Goal: Task Accomplishment & Management: Use online tool/utility

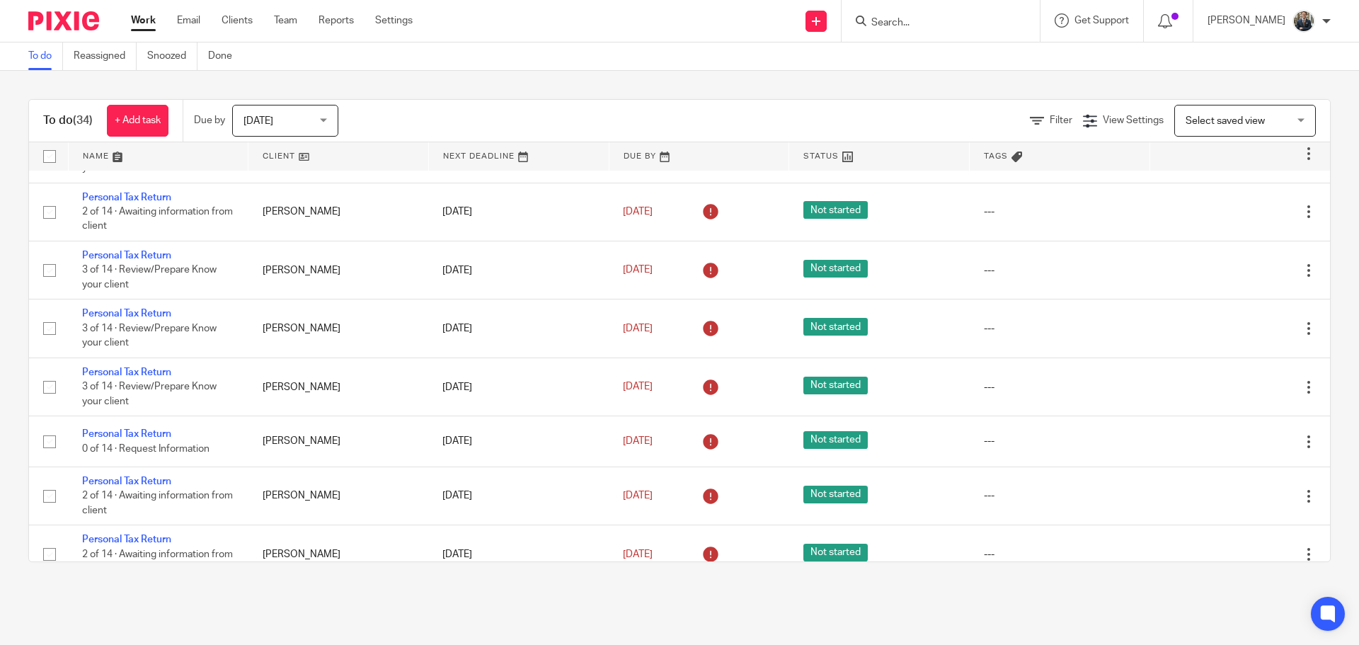
scroll to position [1552, 0]
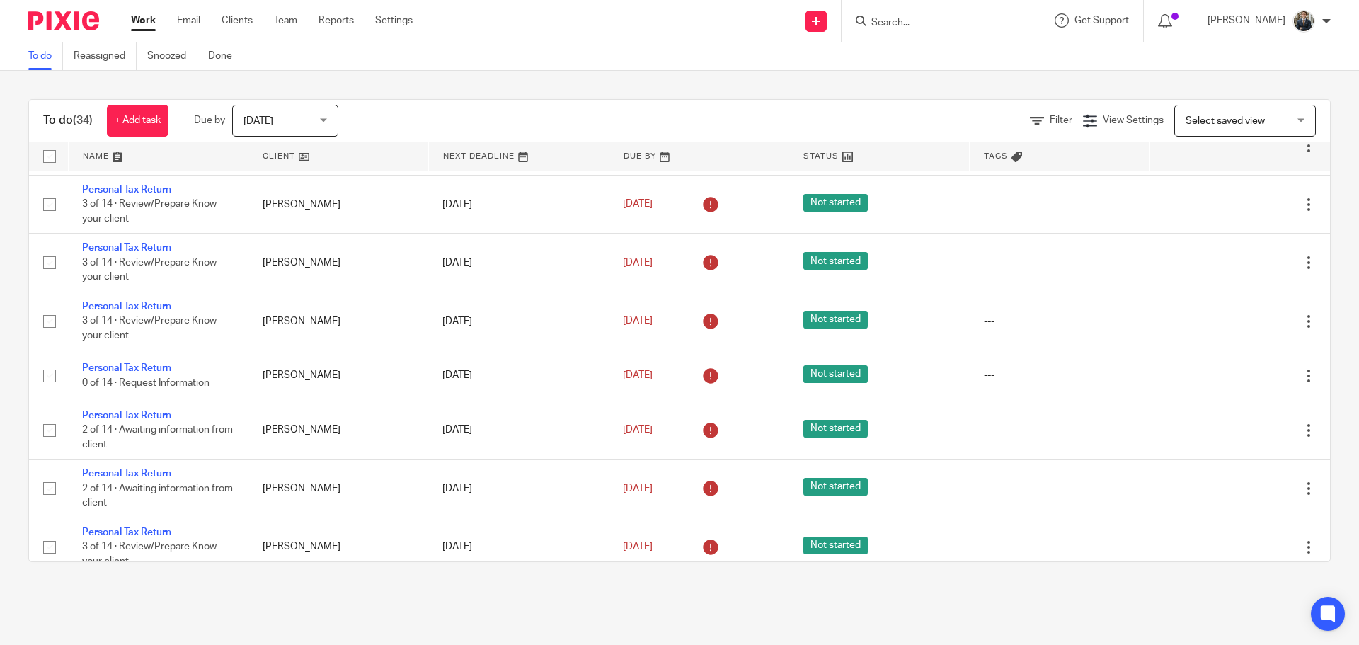
click at [994, 23] on input "Search" at bounding box center [933, 23] width 127 height 13
type input "sangster"
click at [960, 52] on link at bounding box center [961, 55] width 189 height 21
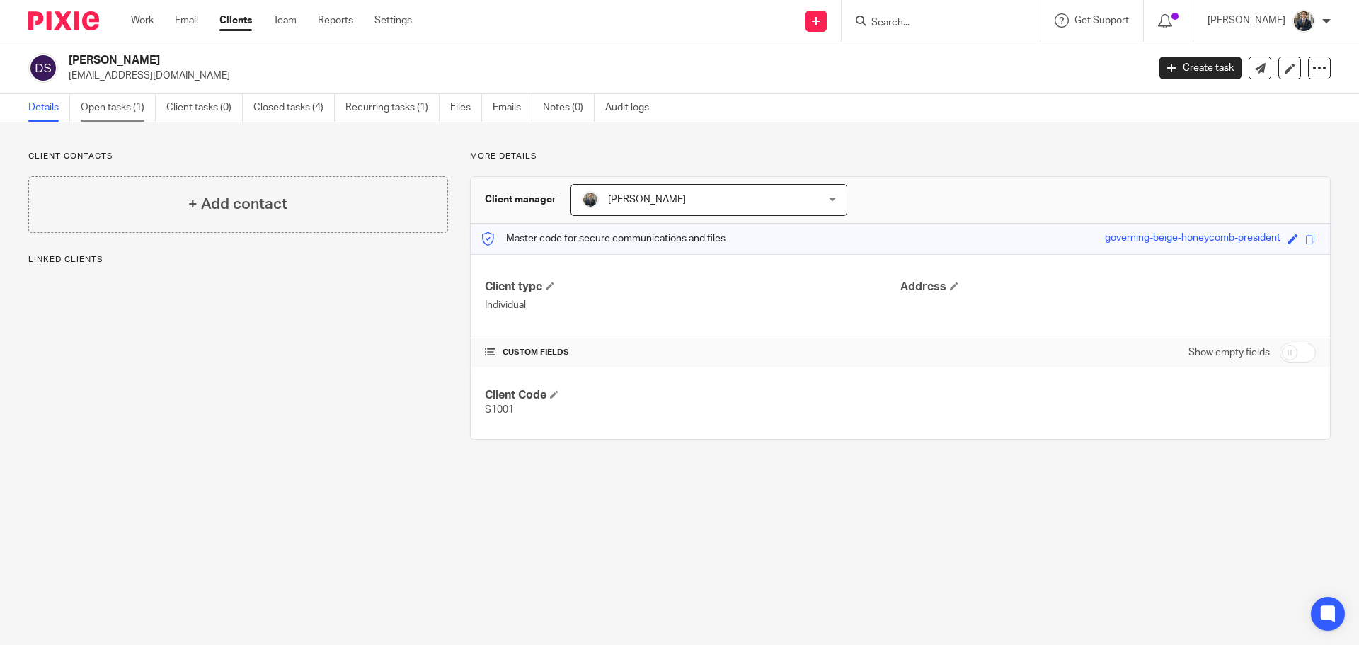
click at [83, 101] on link "Open tasks (1)" at bounding box center [118, 108] width 75 height 28
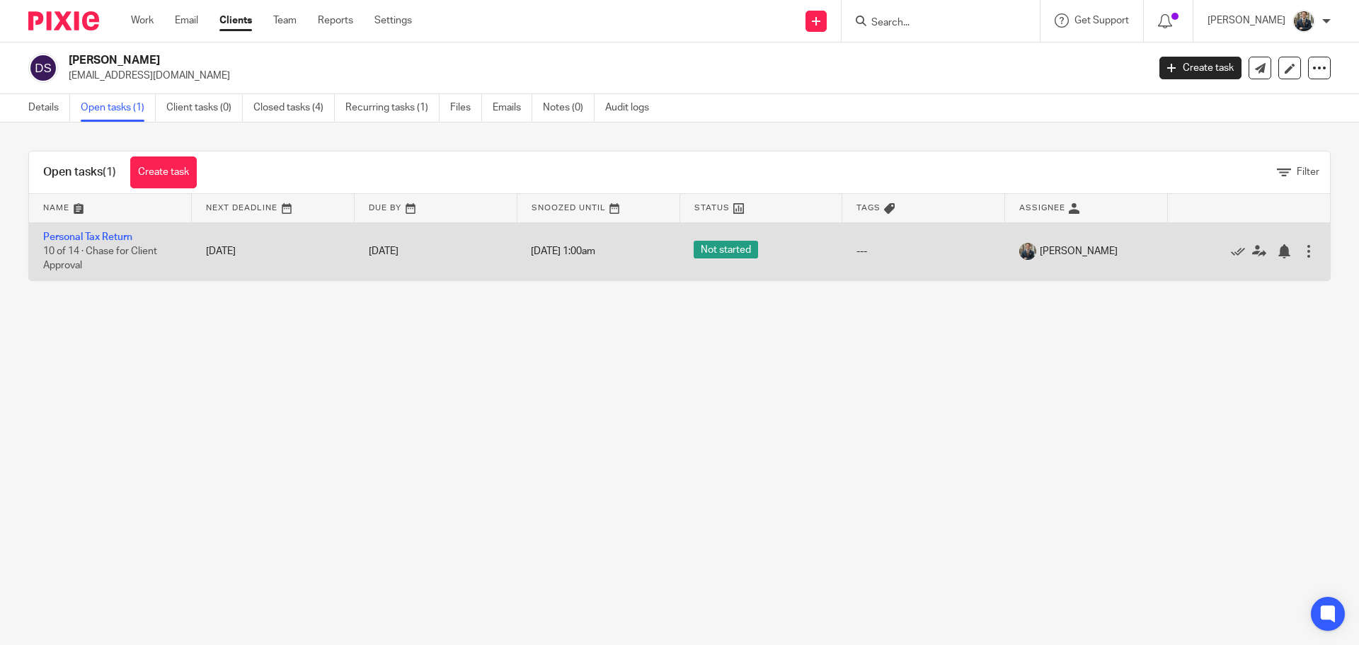
click at [105, 231] on td "Personal Tax Return 10 of 14 · Chase for Client Approval" at bounding box center [110, 251] width 163 height 58
click at [105, 236] on link "Personal Tax Return" at bounding box center [87, 237] width 89 height 10
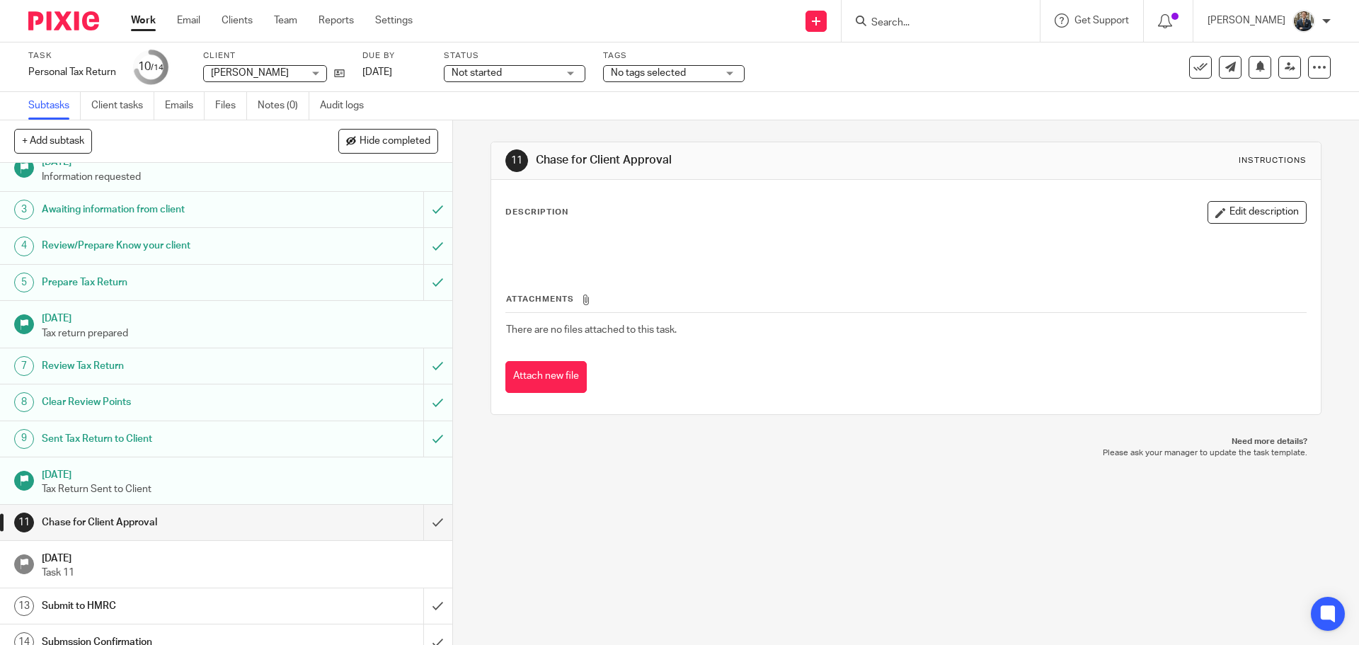
scroll to position [70, 0]
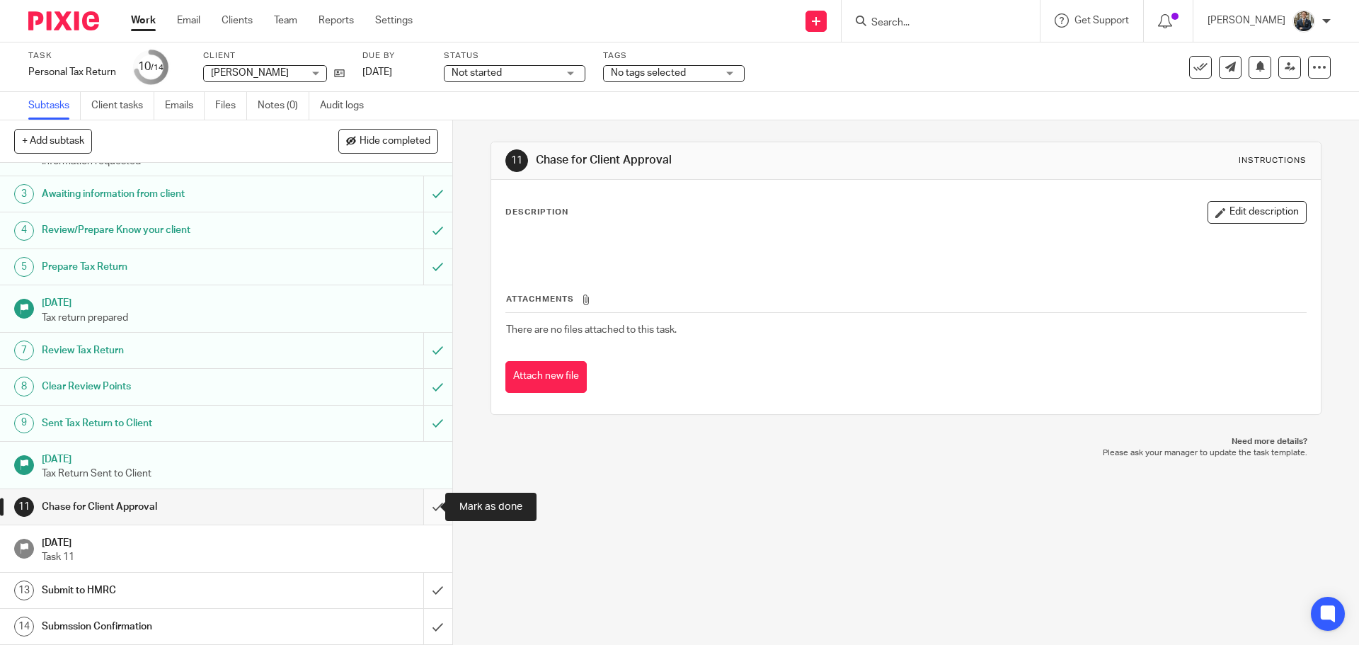
click at [430, 510] on input "submit" at bounding box center [226, 506] width 452 height 35
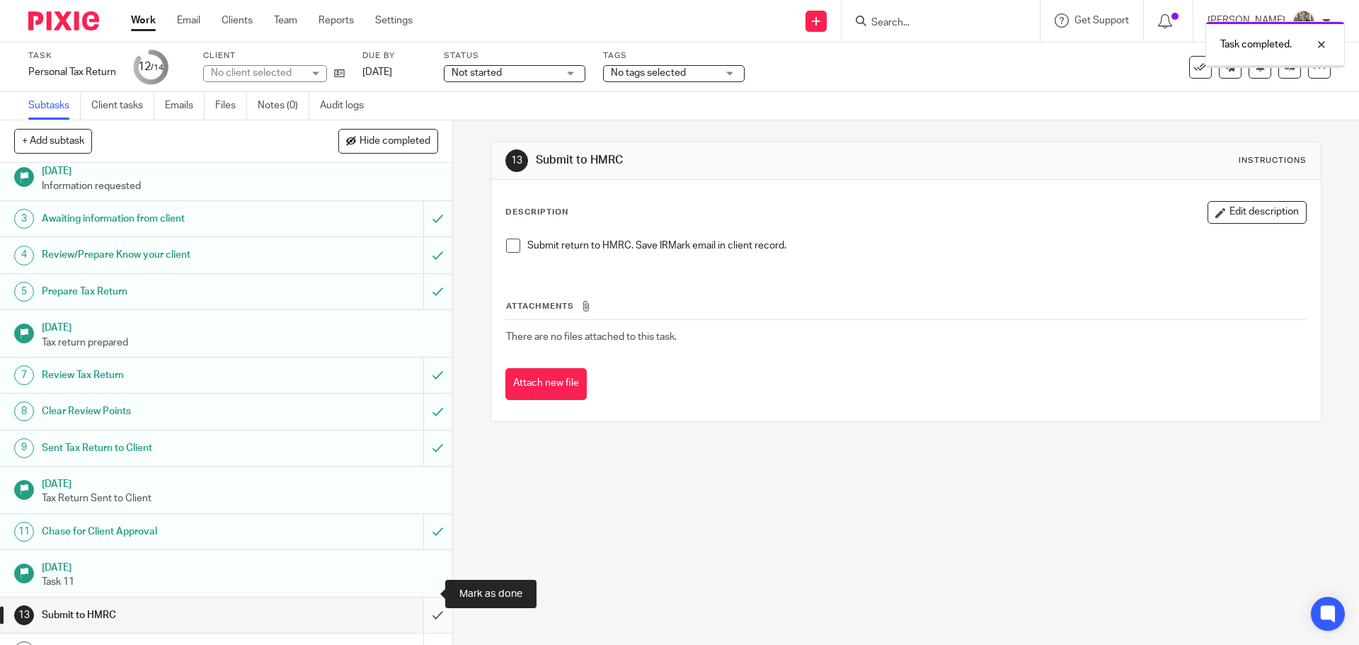
scroll to position [70, 0]
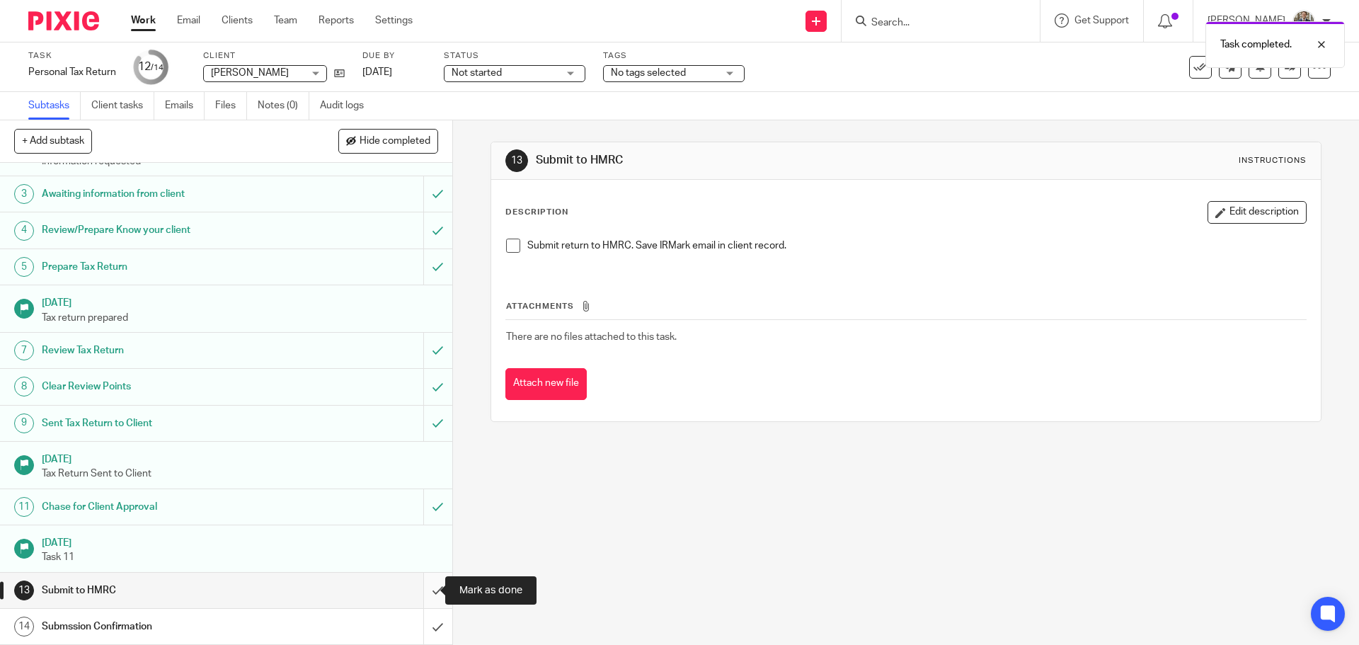
drag, startPoint x: 420, startPoint y: 597, endPoint x: 428, endPoint y: 631, distance: 34.9
click at [421, 597] on input "submit" at bounding box center [226, 590] width 452 height 35
click at [428, 631] on input "submit" at bounding box center [226, 626] width 452 height 35
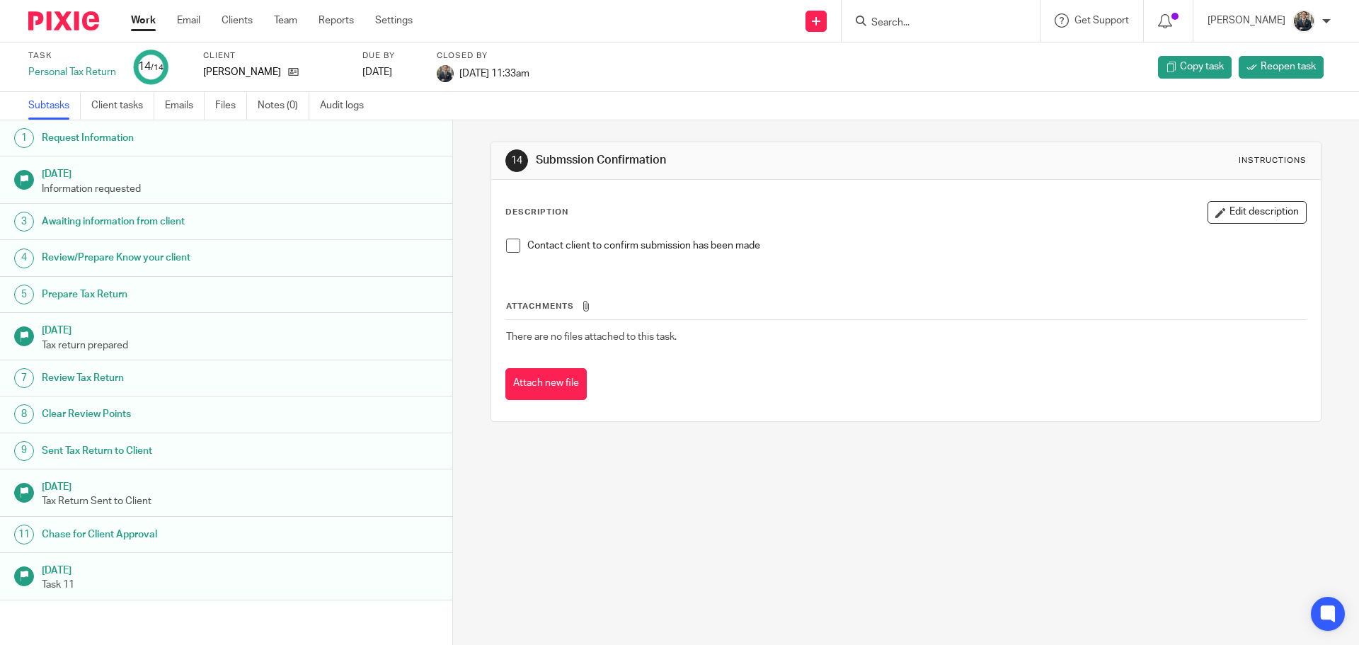
click at [83, 26] on img at bounding box center [63, 20] width 71 height 19
